Goal: Task Accomplishment & Management: Use online tool/utility

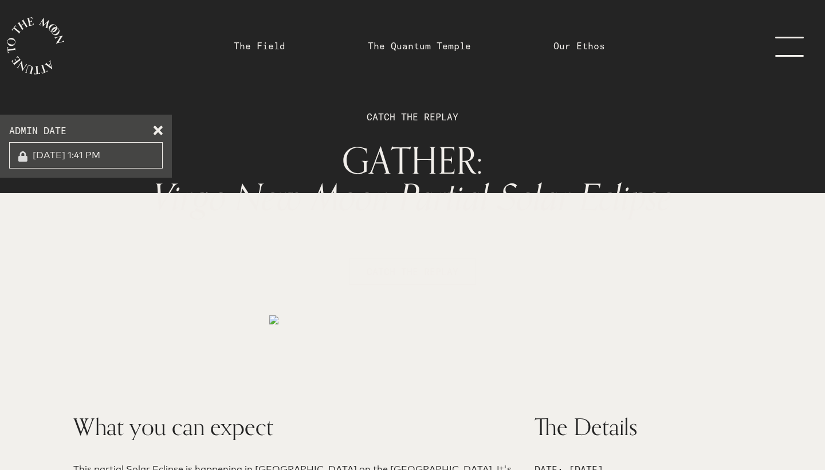
click at [156, 130] on span at bounding box center [158, 128] width 9 height 9
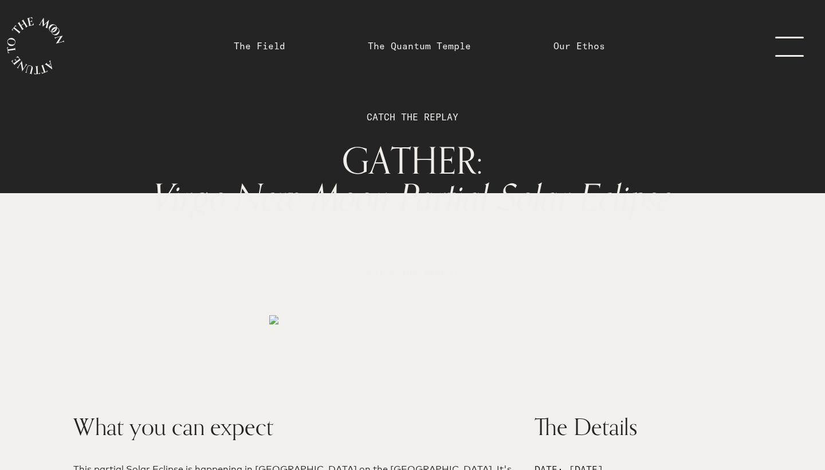
click at [796, 44] on link "menu" at bounding box center [796, 46] width 57 height 92
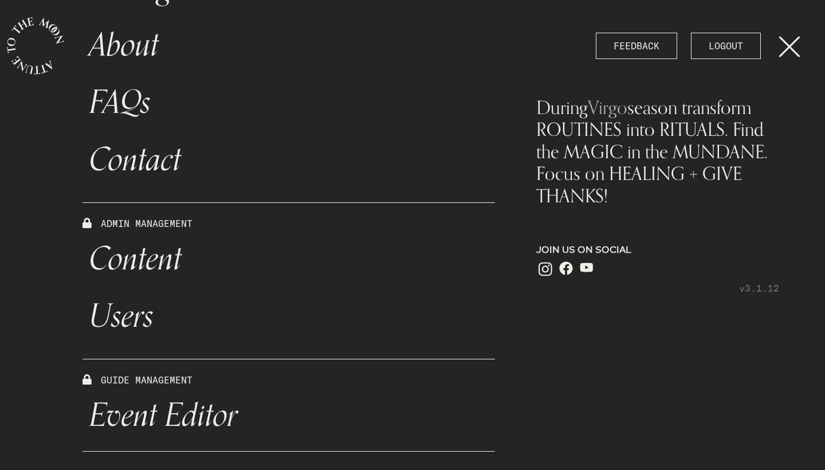
scroll to position [362, 0]
click at [211, 414] on link "Event Editor" at bounding box center [289, 415] width 413 height 57
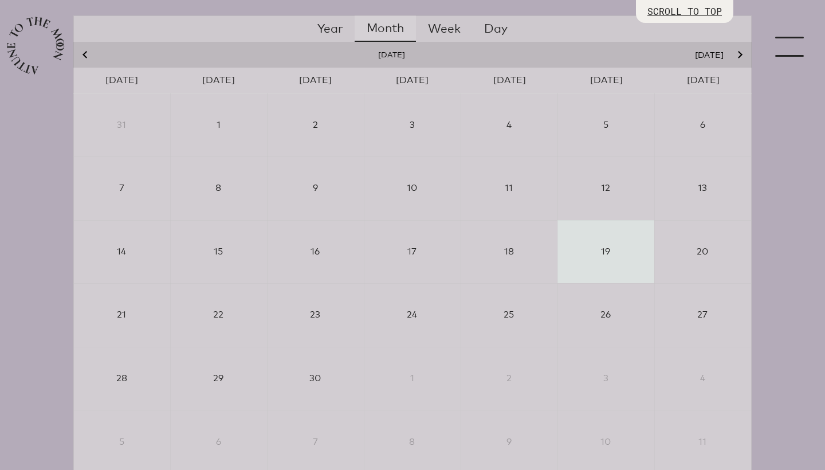
scroll to position [217, 0]
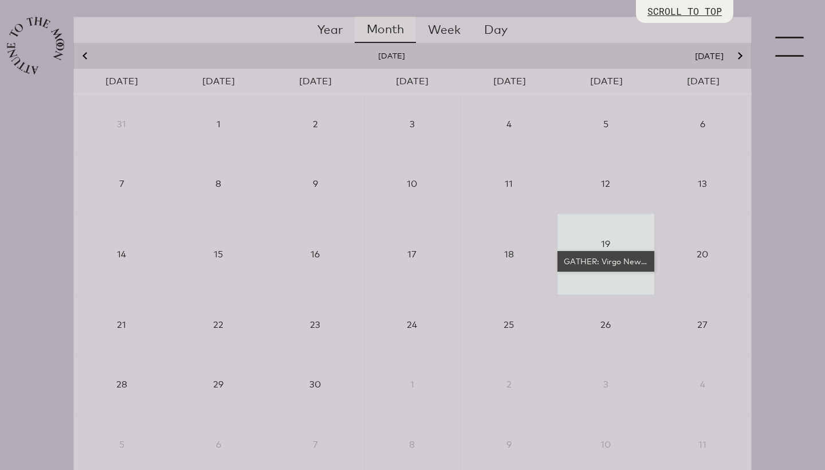
select select "4500"
select select "wt5MRi9amjesYzz3xPxkkeuMjBr1"
select select "2"
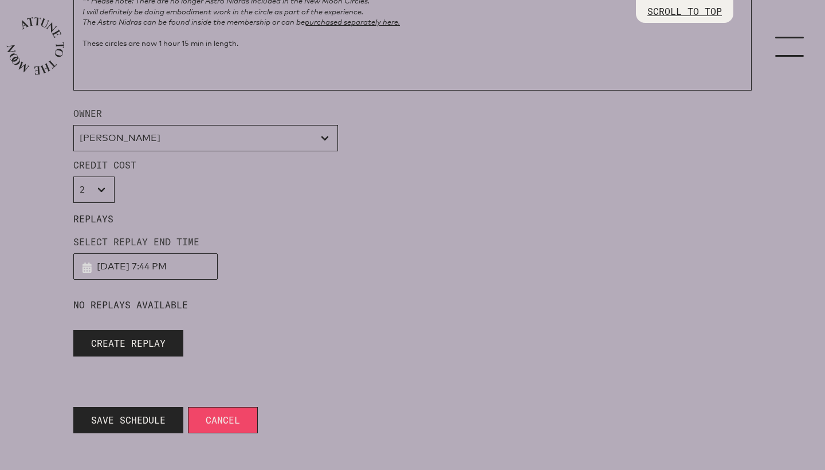
scroll to position [1076, 0]
click at [151, 342] on span "Create Replay" at bounding box center [128, 343] width 75 height 14
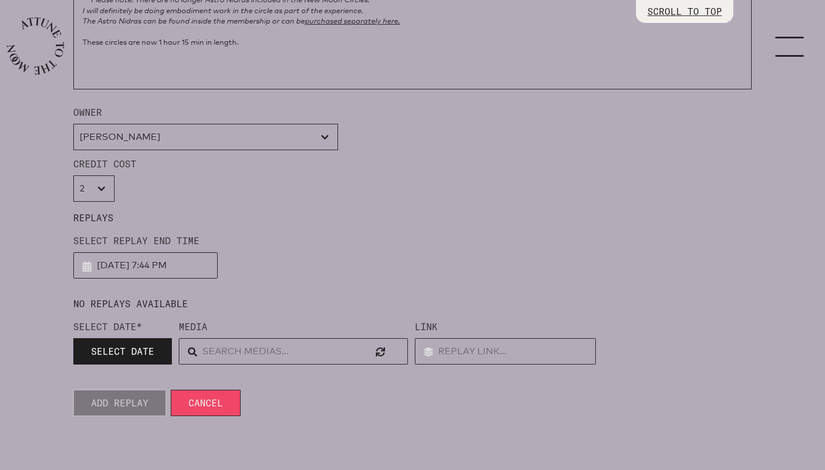
click at [140, 348] on span "SELECT DATE" at bounding box center [122, 351] width 63 height 11
click at [110, 380] on span "[DATE]" at bounding box center [97, 381] width 28 height 10
click at [442, 353] on input "text" at bounding box center [476, 351] width 181 height 26
paste input "[URL][DOMAIN_NAME]"
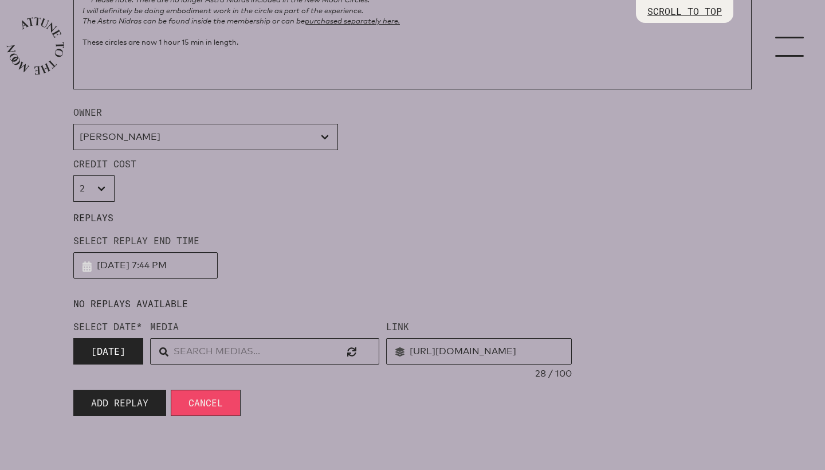
type input "[URL][DOMAIN_NAME]"
click at [138, 401] on span "Add Replay" at bounding box center [119, 403] width 57 height 14
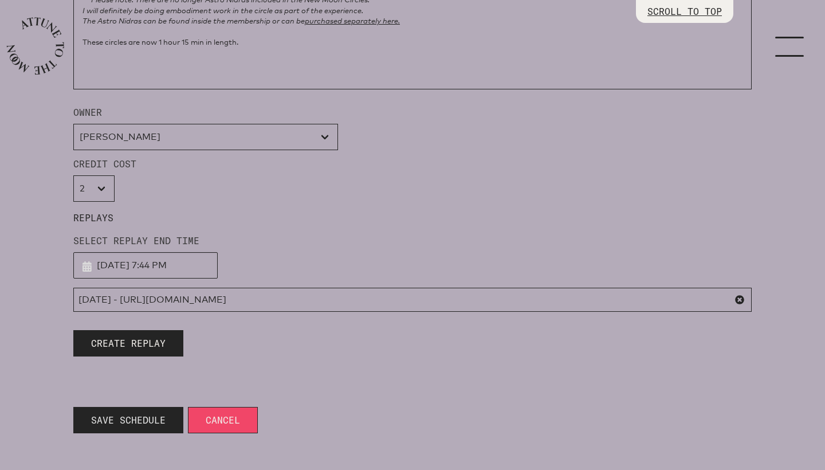
click at [131, 425] on span "Save Schedule" at bounding box center [128, 420] width 75 height 14
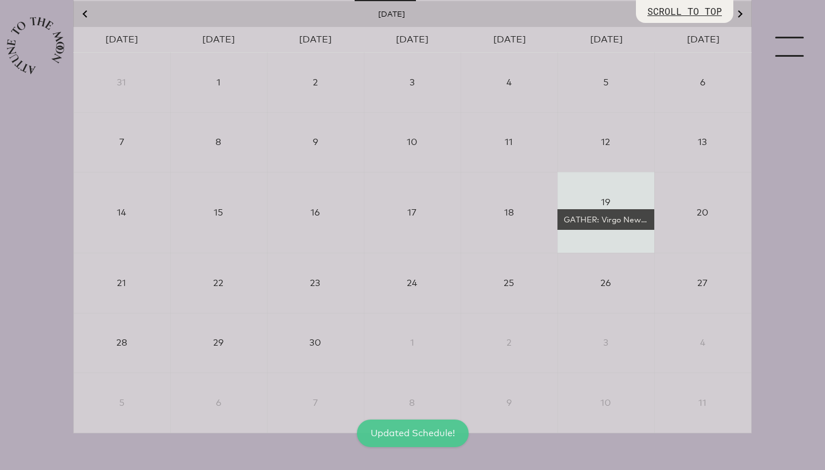
scroll to position [259, 0]
